Goal: Transaction & Acquisition: Purchase product/service

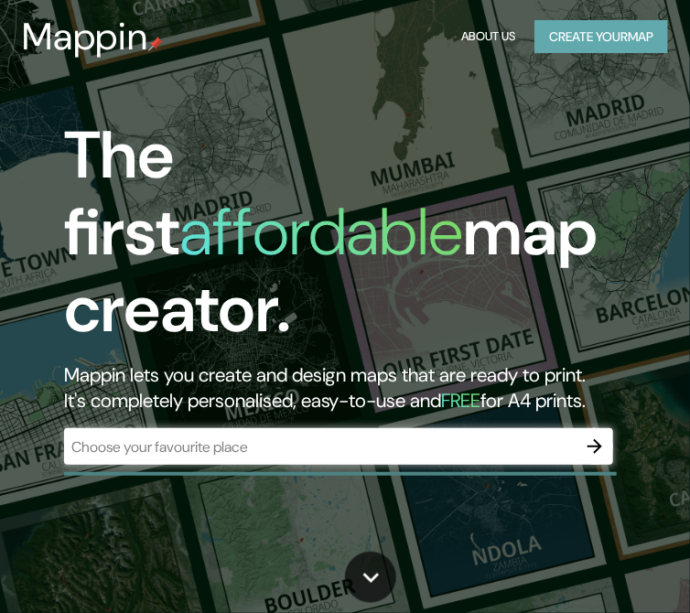
click at [603, 32] on button "Create your map" at bounding box center [601, 37] width 134 height 34
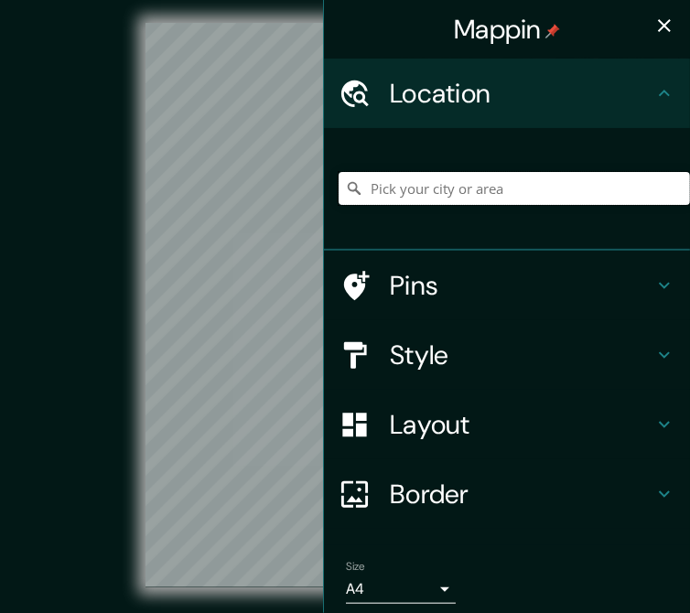
click at [436, 193] on input "Pick your city or area" at bounding box center [514, 188] width 351 height 33
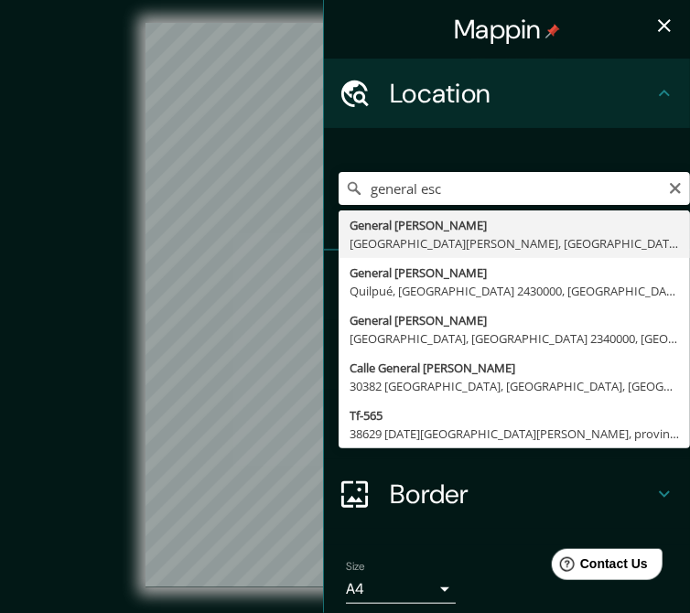
type input "General [PERSON_NAME], [GEOGRAPHIC_DATA][PERSON_NAME], [GEOGRAPHIC_DATA]"
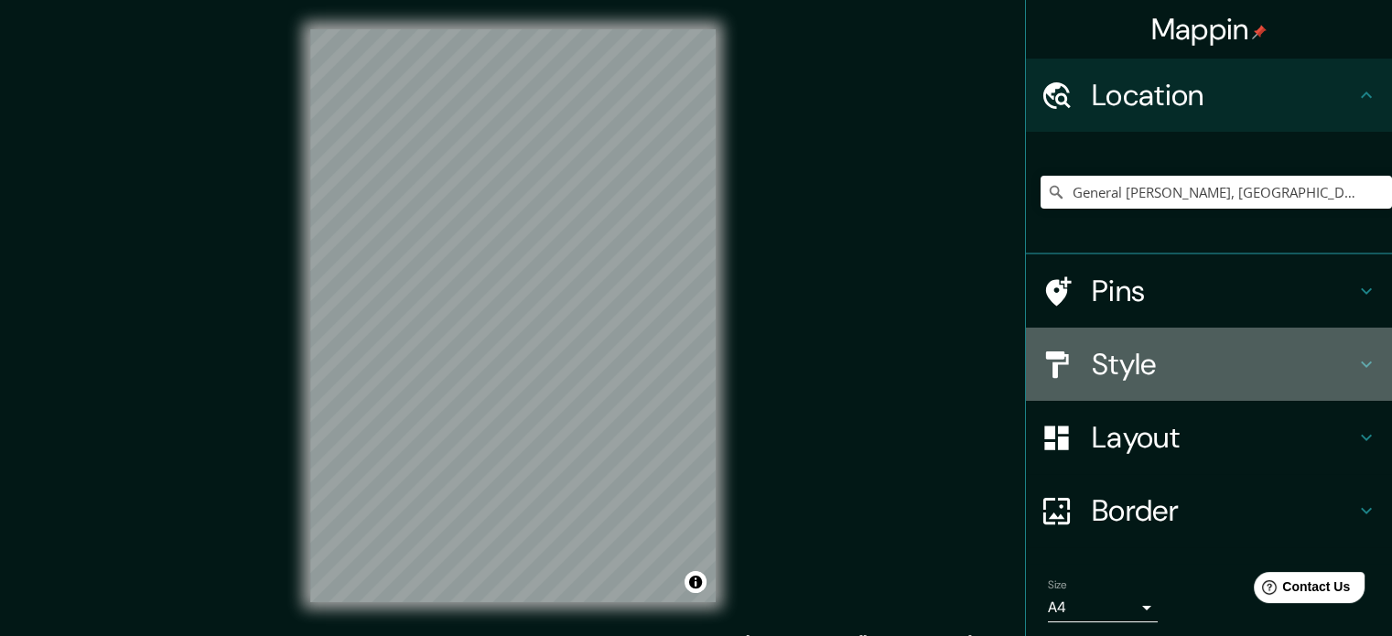
click at [704, 339] on div "Style" at bounding box center [1209, 364] width 366 height 73
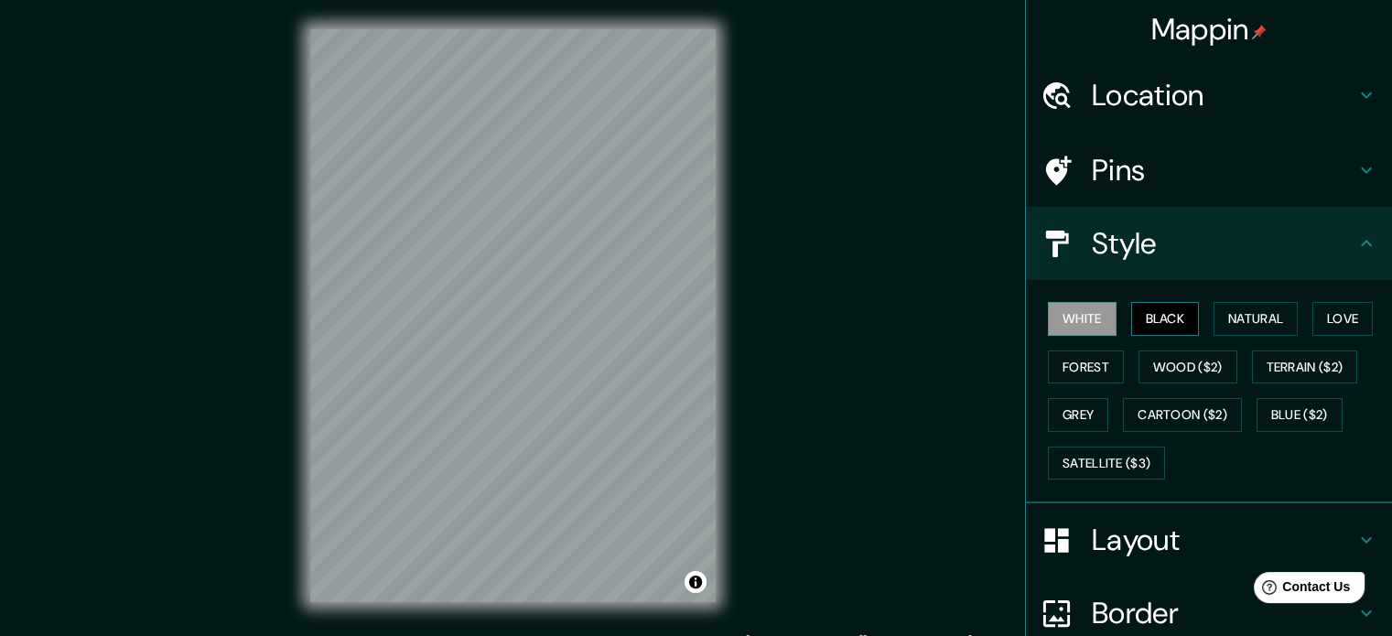
click at [704, 312] on button "Black" at bounding box center [1165, 319] width 69 height 34
click at [223, 312] on div "© Mapbox © OpenStreetMap Improve this map" at bounding box center [513, 315] width 1253 height 573
click at [704, 324] on button "Natural" at bounding box center [1255, 319] width 84 height 34
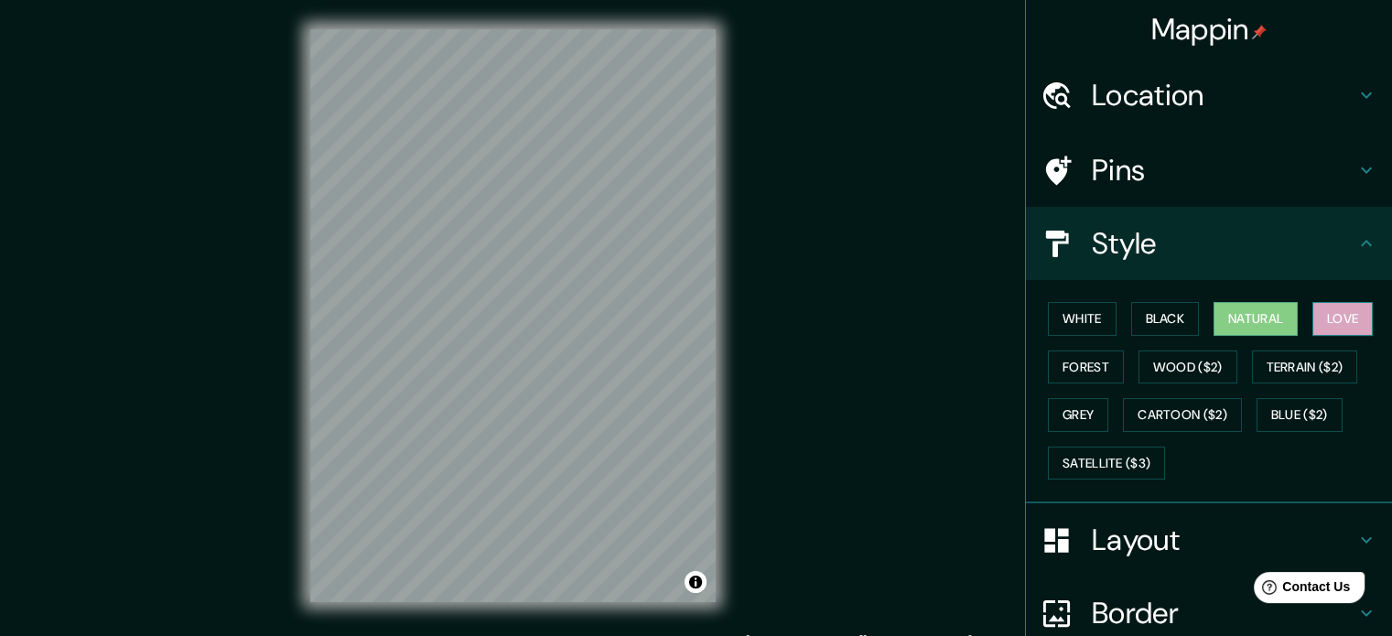
click at [704, 306] on button "Love" at bounding box center [1342, 319] width 60 height 34
click at [704, 350] on button "Forest" at bounding box center [1086, 367] width 76 height 34
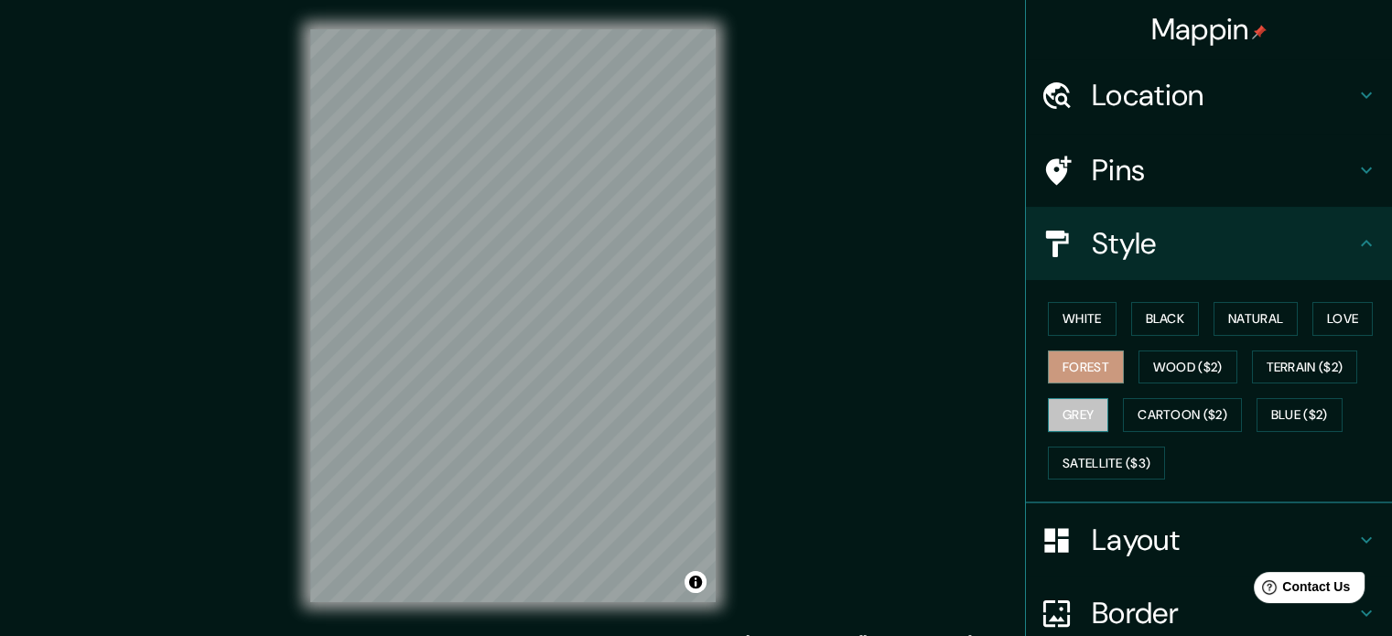
click at [704, 411] on button "Grey" at bounding box center [1078, 415] width 60 height 34
